Goal: Task Accomplishment & Management: Manage account settings

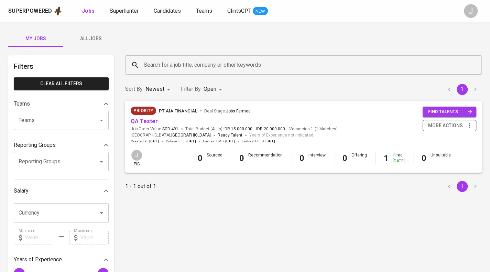
click at [456, 122] on span "more actions" at bounding box center [445, 125] width 35 height 9
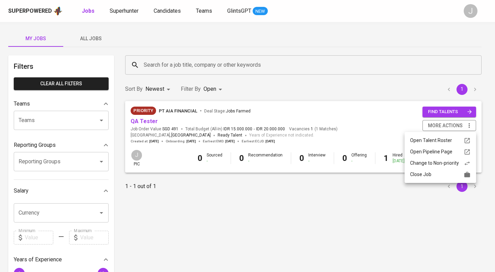
click at [426, 174] on div "Close Job" at bounding box center [440, 174] width 61 height 7
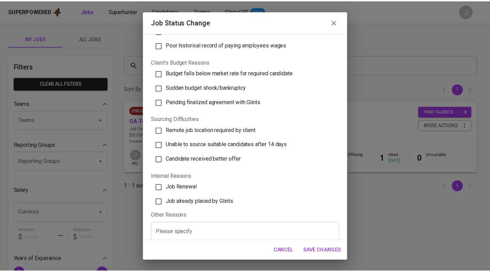
scroll to position [184, 0]
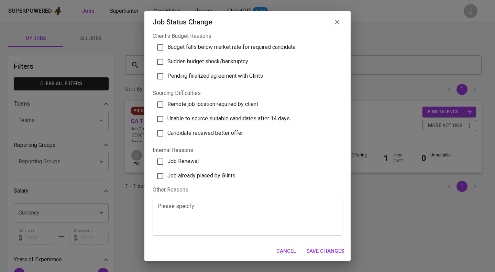
click at [219, 177] on span "Job already placed by Glints" at bounding box center [201, 175] width 68 height 7
click at [167, 177] on input "Job already placed by Glints" at bounding box center [160, 176] width 14 height 14
checkbox input "true"
click at [335, 251] on span "Save Changes" at bounding box center [325, 251] width 38 height 9
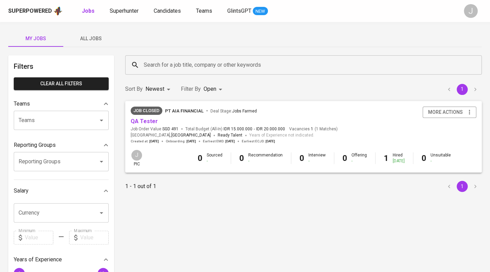
click at [84, 41] on span "All Jobs" at bounding box center [90, 38] width 47 height 9
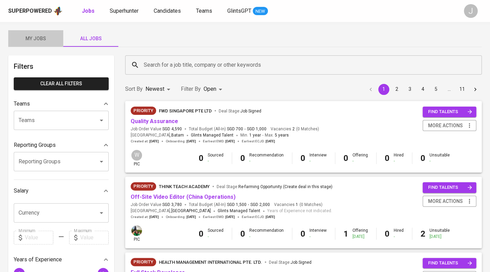
click at [55, 40] on span "My Jobs" at bounding box center [35, 38] width 47 height 9
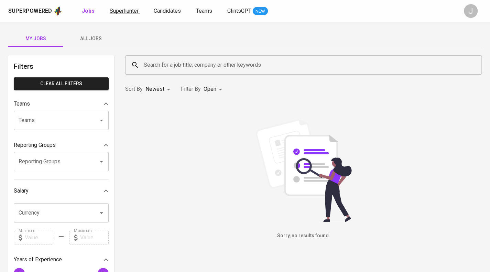
click at [123, 10] on span "Superhunter" at bounding box center [124, 11] width 29 height 7
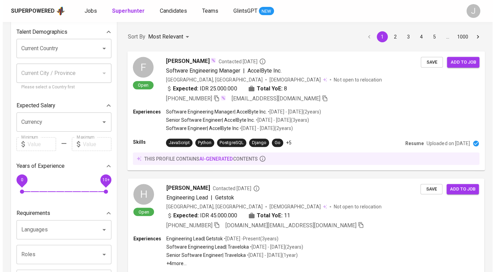
scroll to position [40, 0]
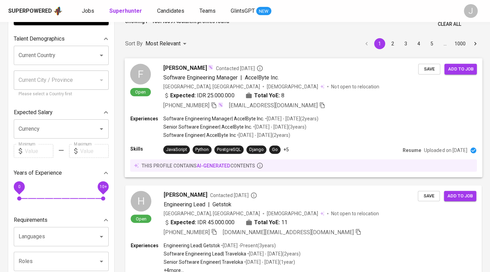
click at [183, 66] on span "[PERSON_NAME]" at bounding box center [185, 68] width 44 height 8
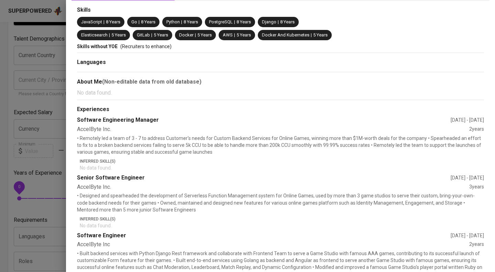
scroll to position [0, 0]
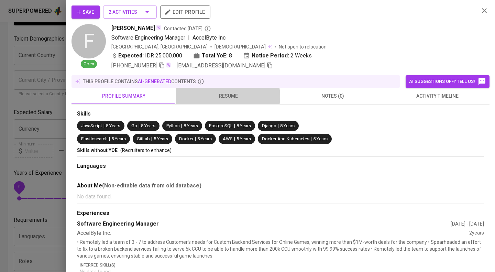
click at [226, 96] on span "resume" at bounding box center [228, 96] width 96 height 9
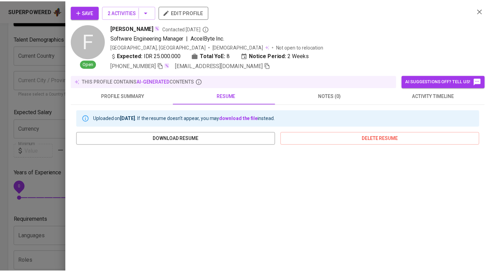
scroll to position [95, 0]
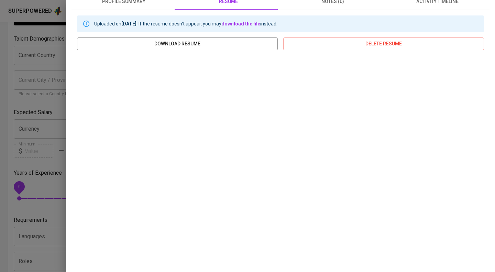
click at [39, 119] on div at bounding box center [247, 136] width 495 height 272
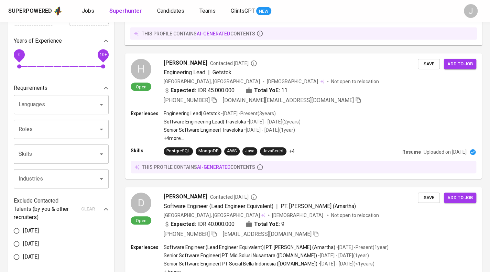
scroll to position [189, 0]
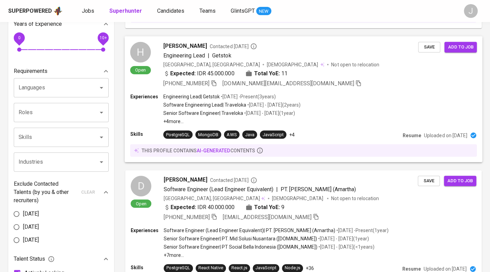
click at [327, 69] on div "Expected: IDR 45.000.000 Total YoE: 11" at bounding box center [290, 74] width 255 height 10
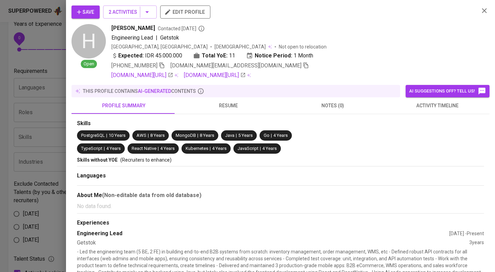
click at [426, 109] on span "activity timeline" at bounding box center [437, 105] width 96 height 9
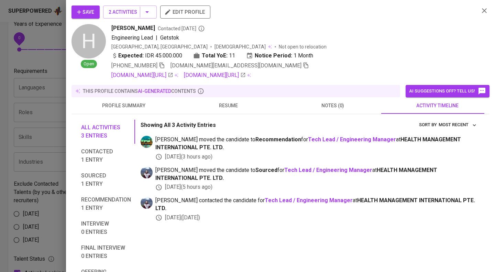
click at [30, 117] on div at bounding box center [247, 136] width 495 height 272
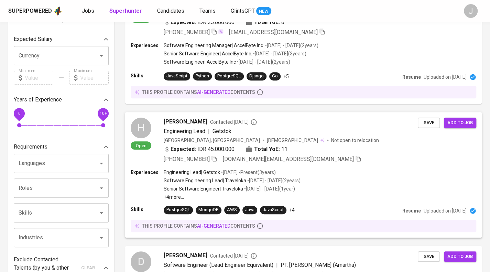
scroll to position [0, 0]
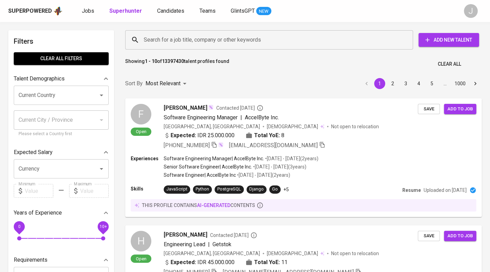
click at [181, 46] on input "Search for a job title, company or other keywords" at bounding box center [271, 39] width 258 height 13
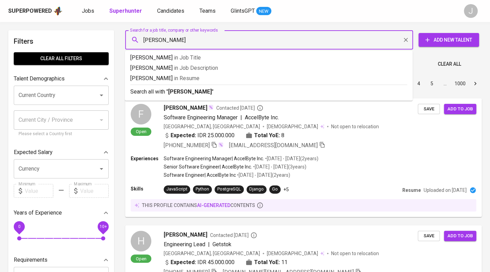
type input "[PERSON_NAME]"
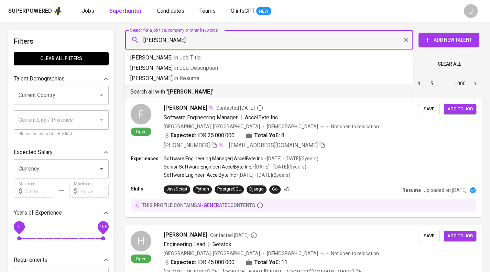
click at [166, 89] on p "Search all with " [PERSON_NAME] "" at bounding box center [268, 92] width 277 height 8
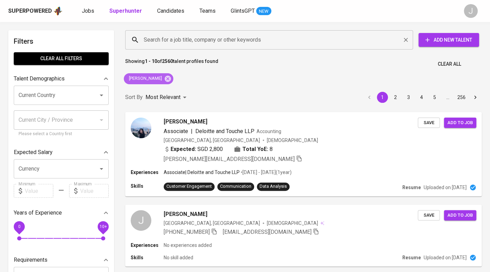
drag, startPoint x: 146, startPoint y: 78, endPoint x: 176, endPoint y: 39, distance: 49.0
click at [164, 78] on icon at bounding box center [168, 79] width 8 height 8
click at [173, 36] on input "Search for a job title, company or other keywords" at bounding box center [271, 39] width 258 height 13
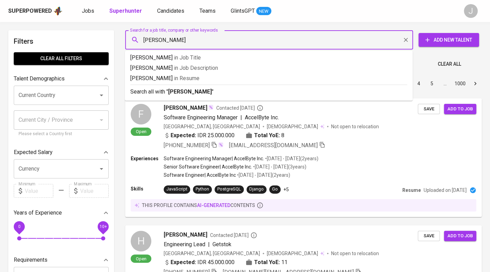
type input "[PERSON_NAME]"
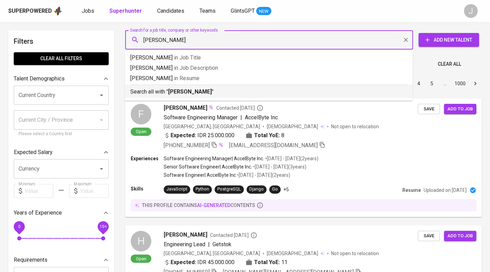
click at [195, 95] on b "[PERSON_NAME]" at bounding box center [190, 91] width 44 height 7
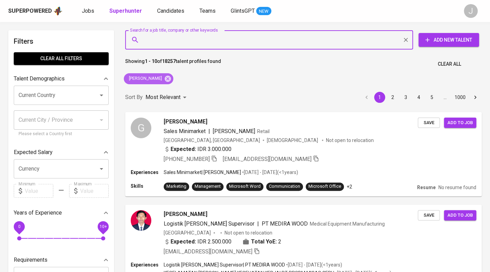
drag, startPoint x: 172, startPoint y: 81, endPoint x: 186, endPoint y: 38, distance: 45.4
click at [171, 81] on icon at bounding box center [168, 78] width 6 height 6
click at [186, 44] on input "Search for a job title, company or other keywords" at bounding box center [271, 39] width 258 height 13
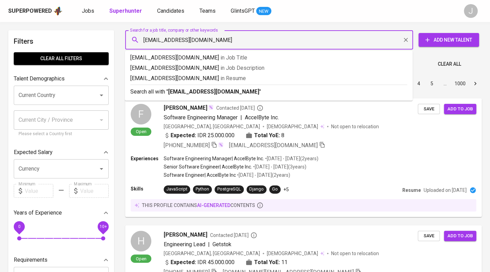
type input "[EMAIL_ADDRESS][DOMAIN_NAME]"
click at [196, 95] on p "Search all with " [EMAIL_ADDRESS][DOMAIN_NAME] "" at bounding box center [268, 92] width 277 height 8
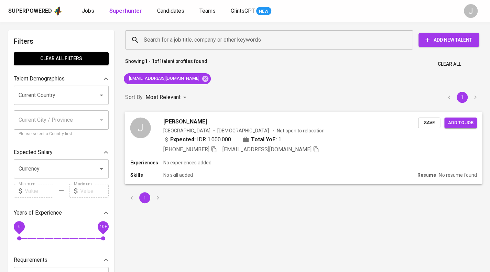
click at [398, 127] on div "Indonesia [DEMOGRAPHIC_DATA] Not open to relocation" at bounding box center [290, 130] width 255 height 7
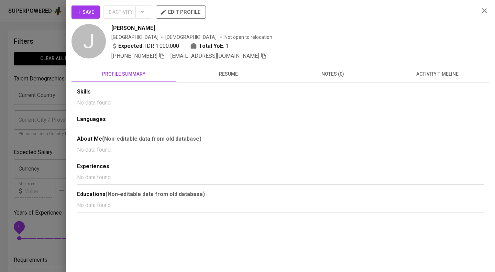
click at [439, 74] on span "activity timeline" at bounding box center [437, 74] width 96 height 9
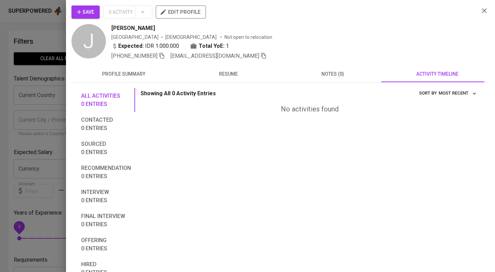
click at [320, 78] on button "notes (0)" at bounding box center [333, 74] width 105 height 17
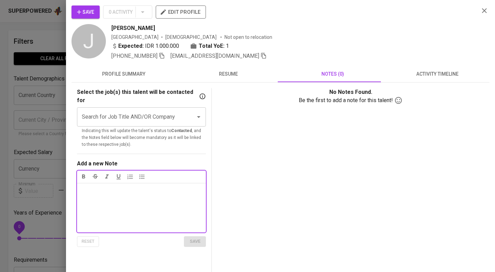
click at [215, 79] on button "resume" at bounding box center [228, 74] width 105 height 17
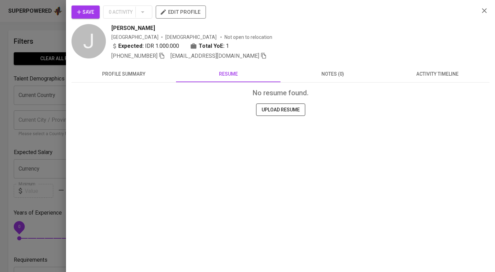
click at [128, 78] on button "profile summary" at bounding box center [124, 74] width 105 height 17
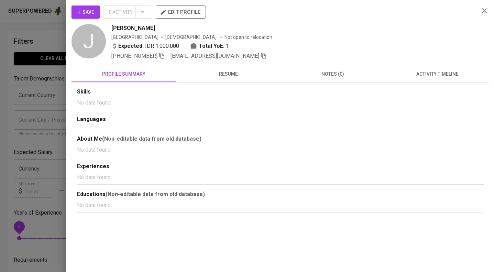
click at [181, 6] on button "edit profile" at bounding box center [181, 12] width 50 height 13
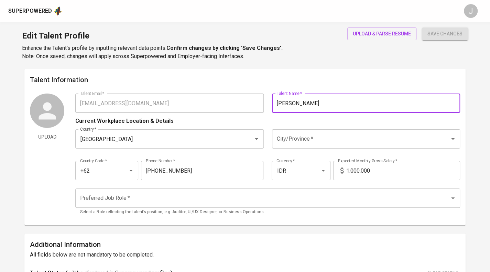
click at [312, 102] on input "[PERSON_NAME]" at bounding box center [366, 103] width 188 height 19
drag, startPoint x: 307, startPoint y: 104, endPoint x: 295, endPoint y: 107, distance: 13.1
click at [295, 107] on input "[PERSON_NAME]" at bounding box center [366, 103] width 188 height 19
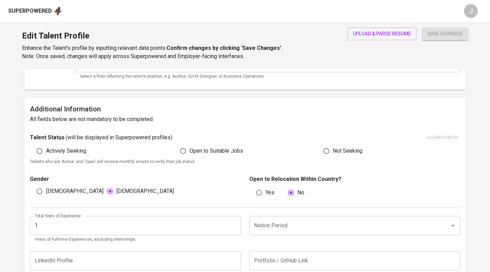
scroll to position [34, 0]
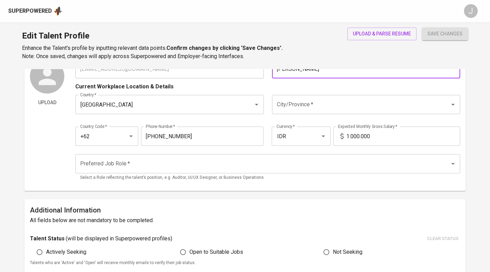
type input "Junice Juliyan"
click at [184, 160] on input "Preferred Job Role   *" at bounding box center [257, 163] width 359 height 13
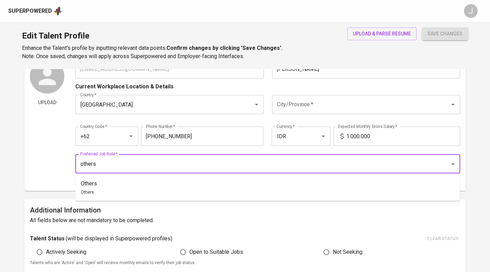
click at [158, 178] on li "Others Others" at bounding box center [267, 187] width 384 height 21
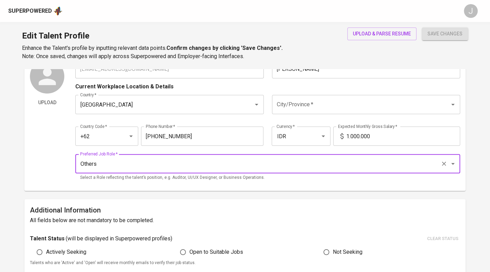
type input "Others"
click at [360, 101] on input "City/Province   *" at bounding box center [356, 104] width 163 height 13
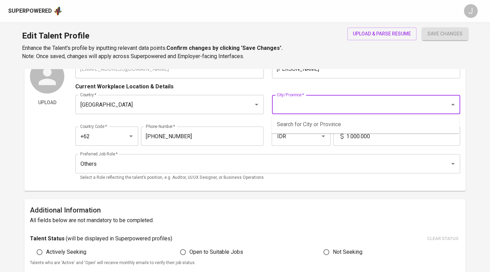
type input "Kota Batam"
click at [370, 79] on div "Current Workplace Location & Details" at bounding box center [267, 84] width 385 height 12
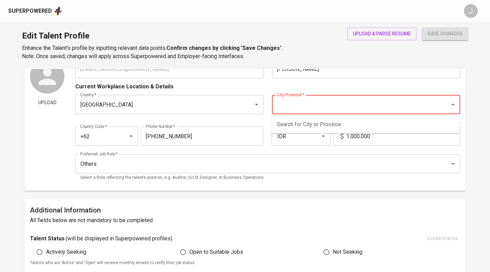
click at [321, 106] on input "City/Province   *" at bounding box center [356, 104] width 163 height 13
drag, startPoint x: 288, startPoint y: 104, endPoint x: 257, endPoint y: 105, distance: 32.0
click at [257, 105] on div "Country   * Indonesia Country * City/Province   * Kota Batam City/Province *" at bounding box center [267, 105] width 385 height 28
click at [293, 123] on li "Batam, Kepulauan Riau" at bounding box center [365, 124] width 188 height 12
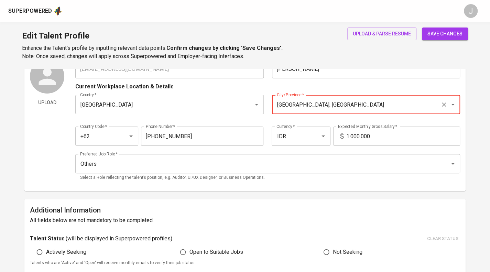
type input "Batam, Kepulauan Riau"
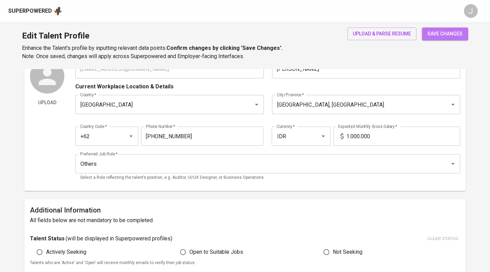
click at [444, 32] on span "save changes" at bounding box center [444, 34] width 35 height 9
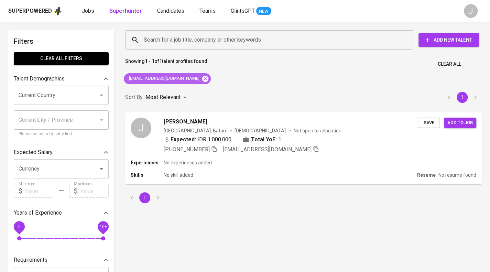
click at [202, 77] on icon at bounding box center [205, 78] width 6 height 6
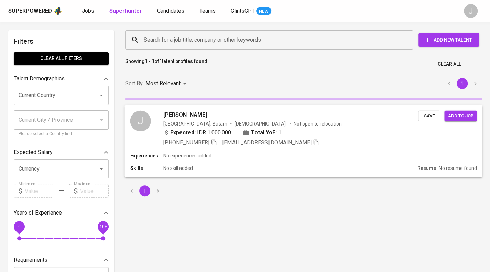
click at [296, 132] on div "Expected: IDR 1.000.000 Total YoE: 1" at bounding box center [290, 133] width 255 height 10
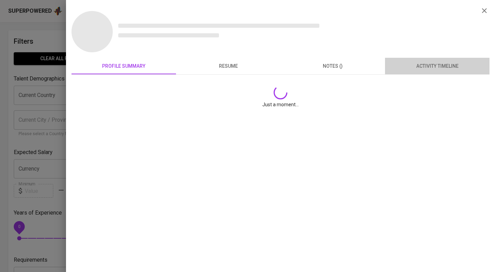
click at [417, 72] on button "activity timeline" at bounding box center [437, 66] width 105 height 17
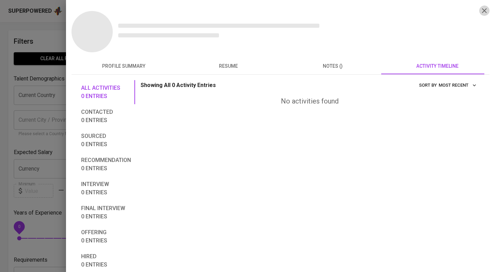
click at [482, 11] on icon "button" at bounding box center [484, 10] width 5 height 5
